Goal: Navigation & Orientation: Find specific page/section

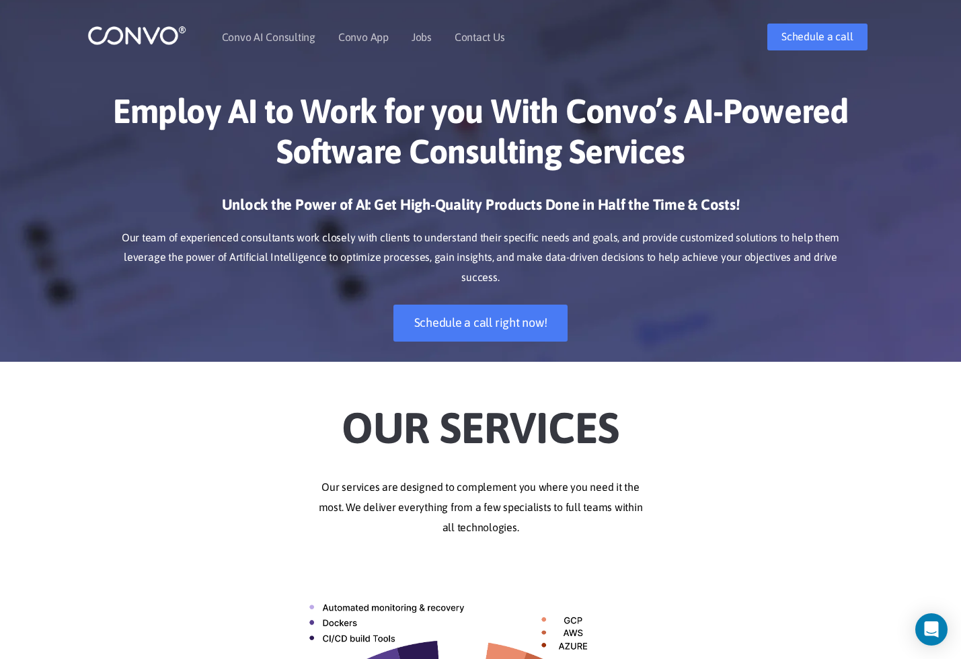
click at [567, 61] on nav "Convo AI Consulting Convo App Convo App Features Jobs Contact Us" at bounding box center [413, 37] width 383 height 58
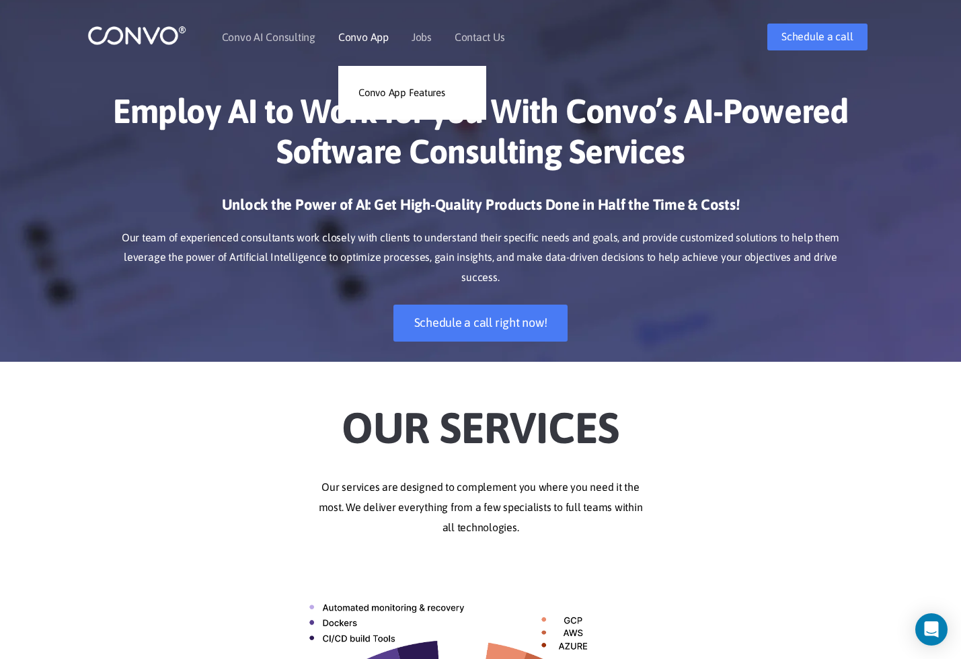
click at [360, 35] on link "Convo App" at bounding box center [363, 37] width 50 height 11
